Goal: Navigation & Orientation: Go to known website

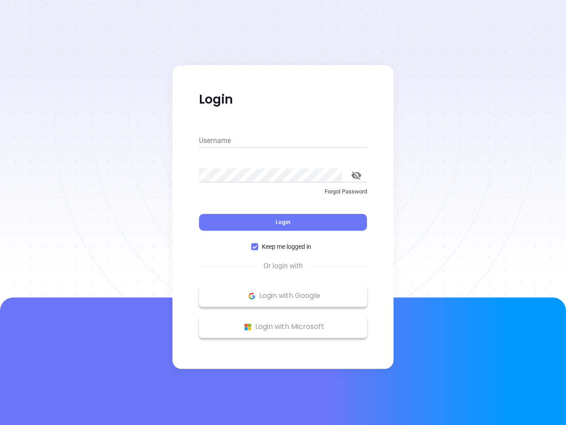
click at [283, 212] on div "Login" at bounding box center [283, 216] width 168 height 27
click at [283, 141] on input "Username" at bounding box center [283, 141] width 168 height 14
click at [356, 175] on icon "toggle password visibility" at bounding box center [357, 175] width 10 height 8
click at [283, 222] on span "Login" at bounding box center [283, 222] width 15 height 8
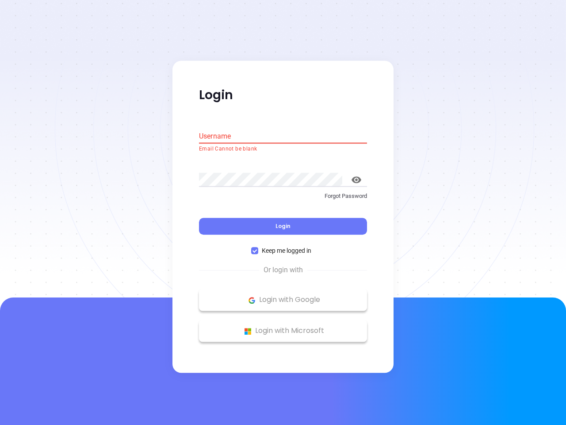
click at [283, 246] on span "Keep me logged in" at bounding box center [286, 251] width 57 height 10
click at [258, 247] on input "Keep me logged in" at bounding box center [254, 250] width 7 height 7
checkbox input "false"
click at [283, 295] on p "Login with Google" at bounding box center [282, 299] width 159 height 13
click at [283, 326] on p "Login with Microsoft" at bounding box center [282, 330] width 159 height 13
